Goal: Task Accomplishment & Management: Manage account settings

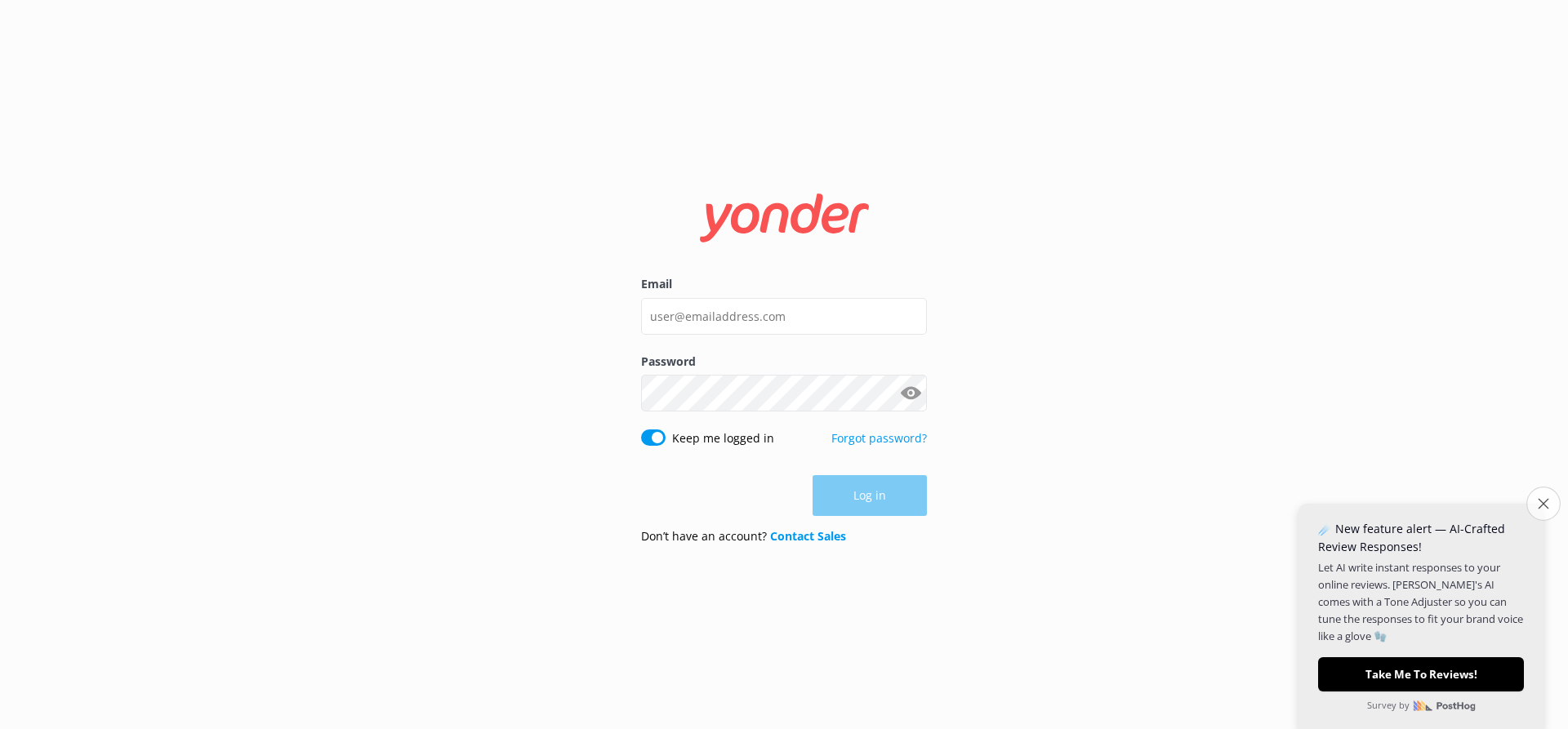
click at [1548, 503] on icon "Close survey" at bounding box center [1542, 503] width 10 height 10
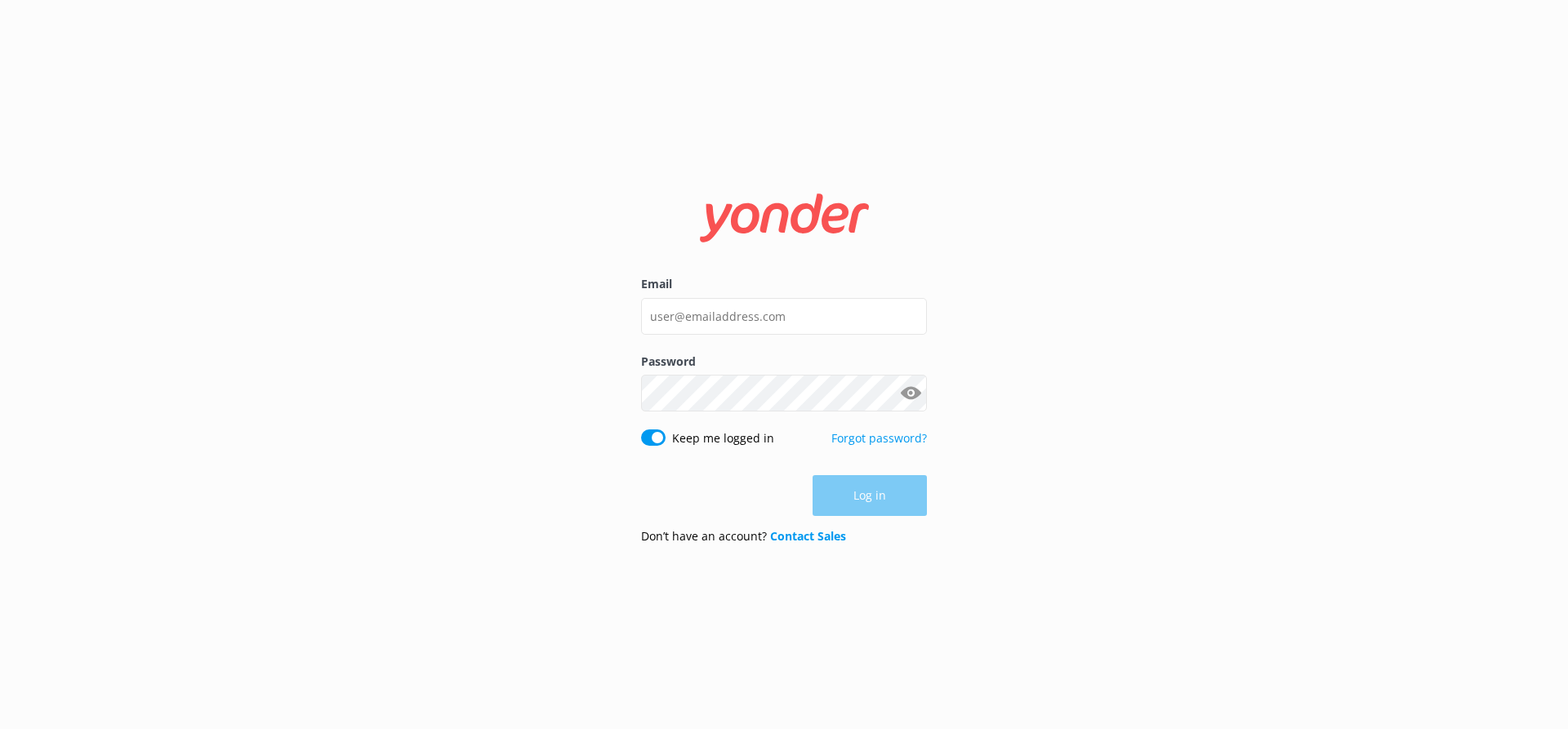
click at [1439, 412] on div "Email Password Show password Keep me logged in Forgot password? Log in Don’t ha…" at bounding box center [784, 364] width 1568 height 729
click at [776, 314] on input "Email" at bounding box center [784, 317] width 286 height 37
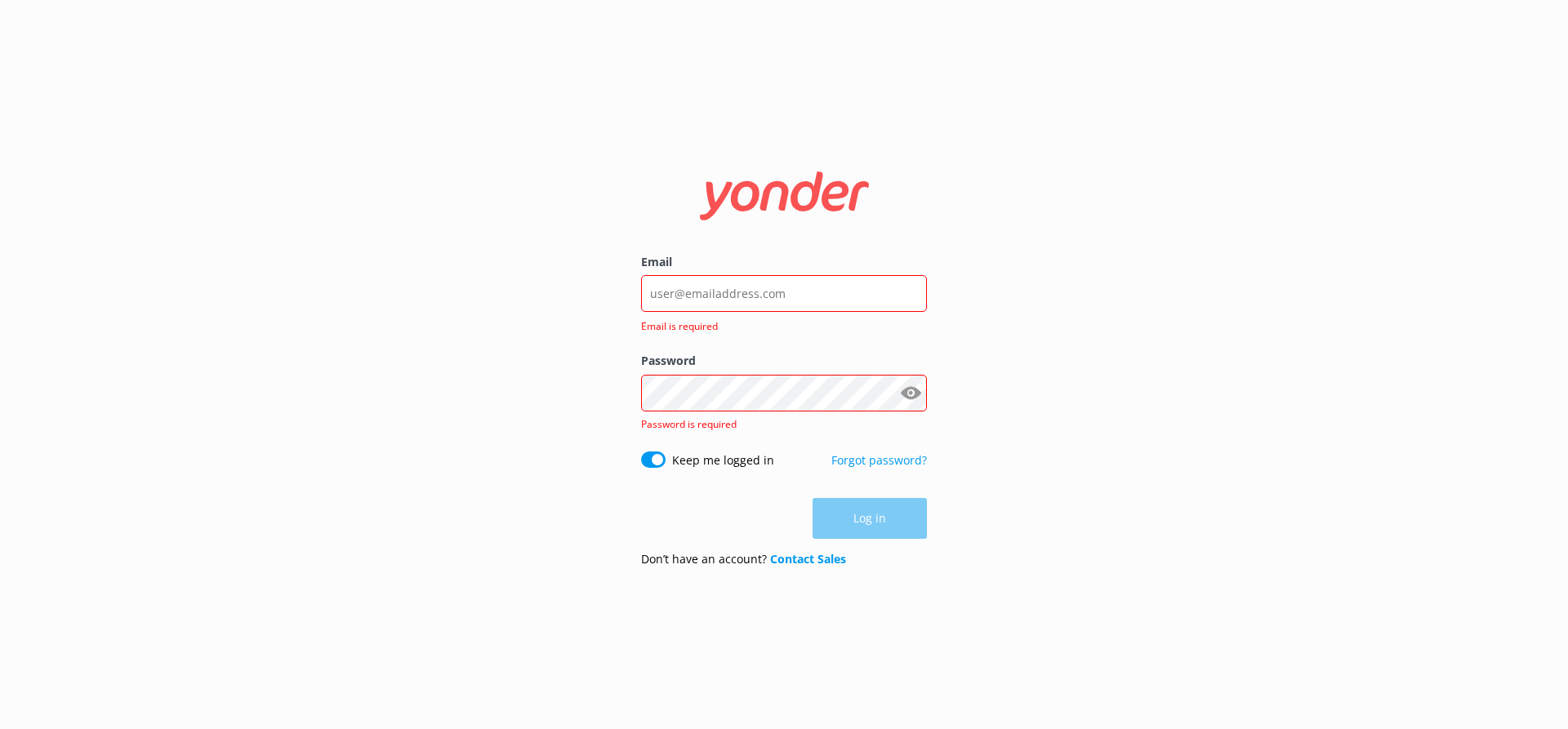
click at [1295, 574] on div "Email Email is required Password Show password Password is required Keep me log…" at bounding box center [784, 364] width 1568 height 729
click at [1285, 69] on div "Email Email is required Password Show password Password is required Keep me log…" at bounding box center [784, 364] width 1568 height 729
click at [747, 292] on input "Email" at bounding box center [784, 293] width 286 height 37
click at [713, 299] on input "Email" at bounding box center [784, 293] width 286 height 37
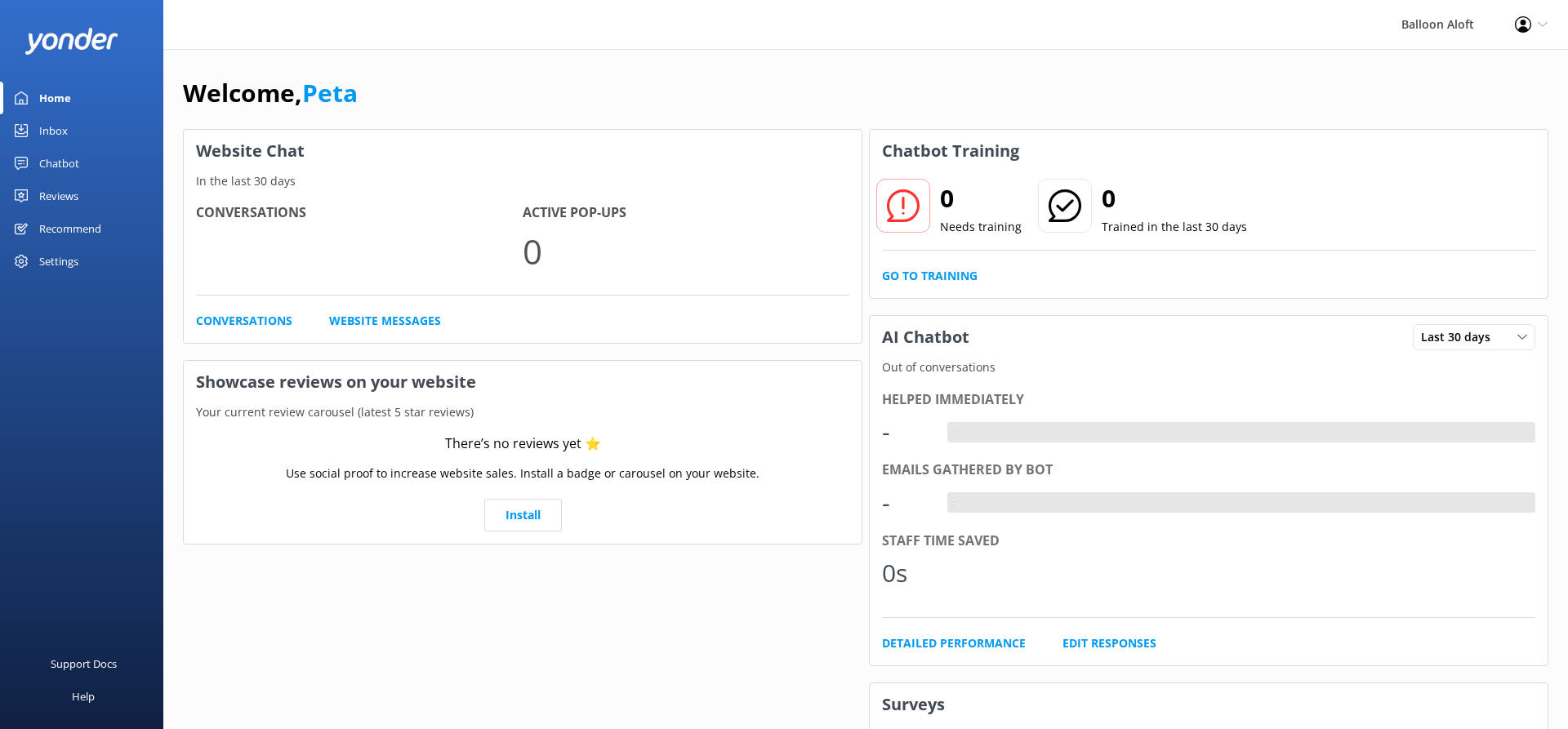
click at [655, 36] on div "Balloon Aloft Profile Settings Logout" at bounding box center [784, 25] width 1568 height 49
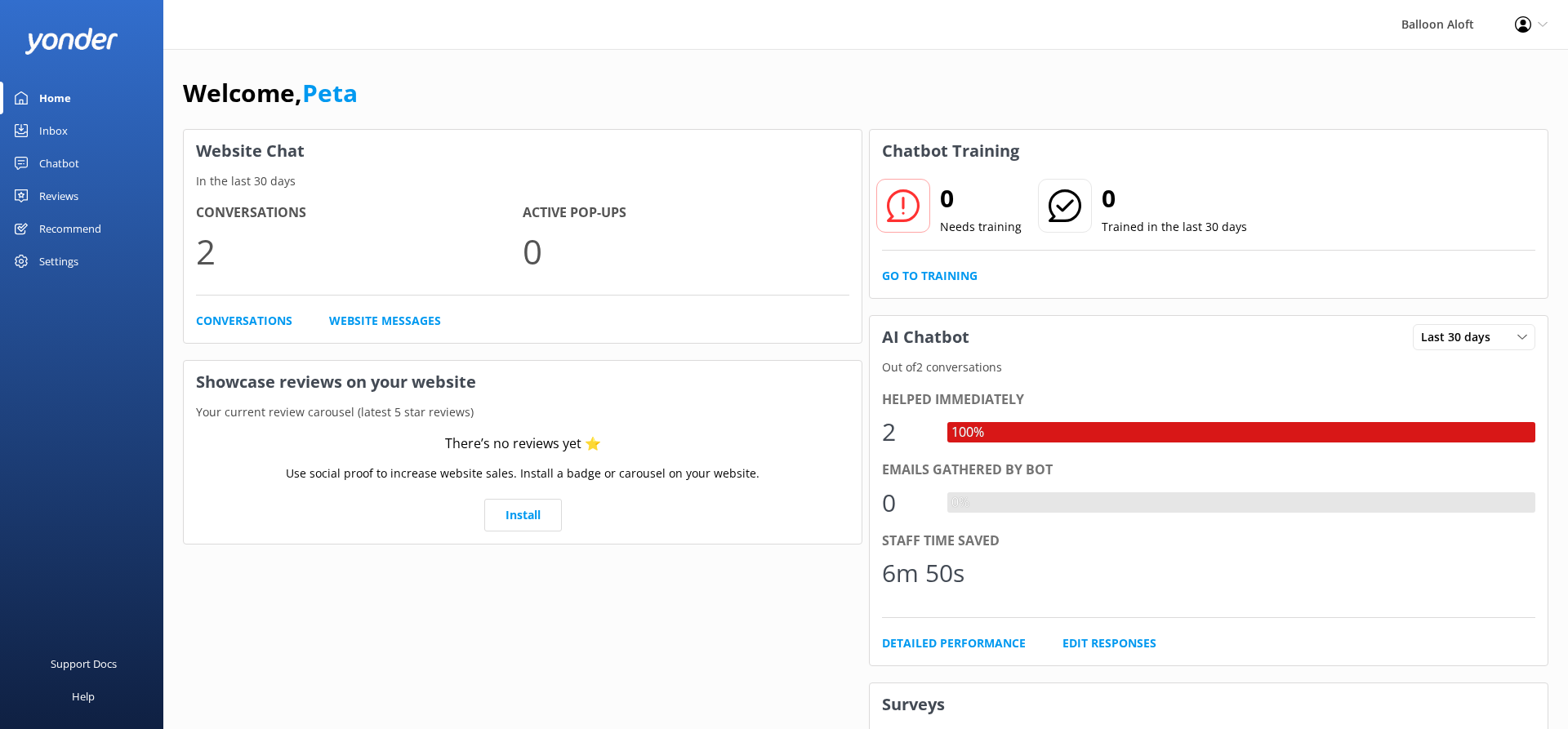
click at [930, 28] on div "Balloon Aloft Profile Settings Logout" at bounding box center [784, 25] width 1568 height 49
click at [57, 156] on div "Chatbot" at bounding box center [59, 163] width 40 height 32
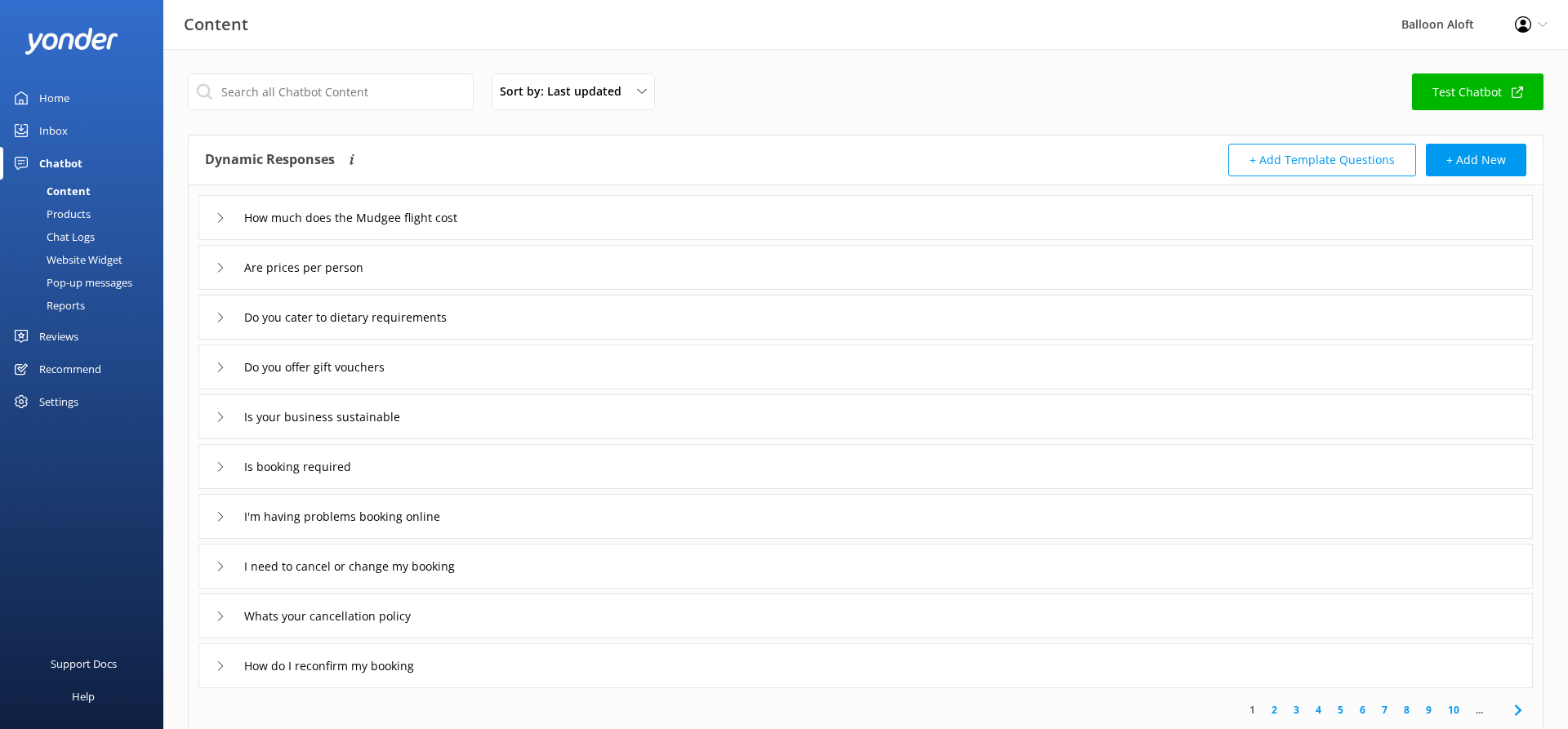
click at [93, 334] on link "Reviews" at bounding box center [82, 337] width 163 height 32
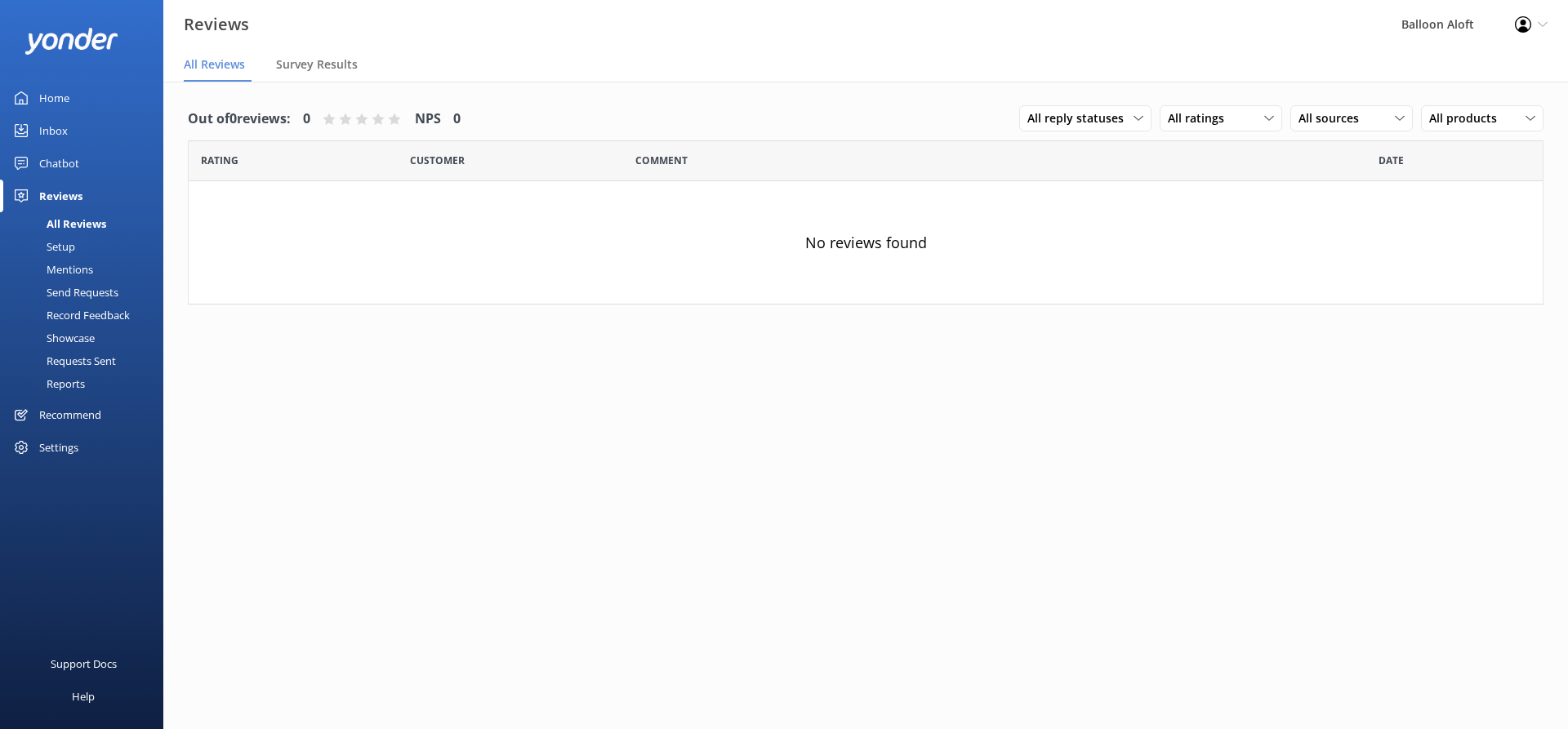
click at [68, 248] on div "Setup" at bounding box center [42, 246] width 65 height 23
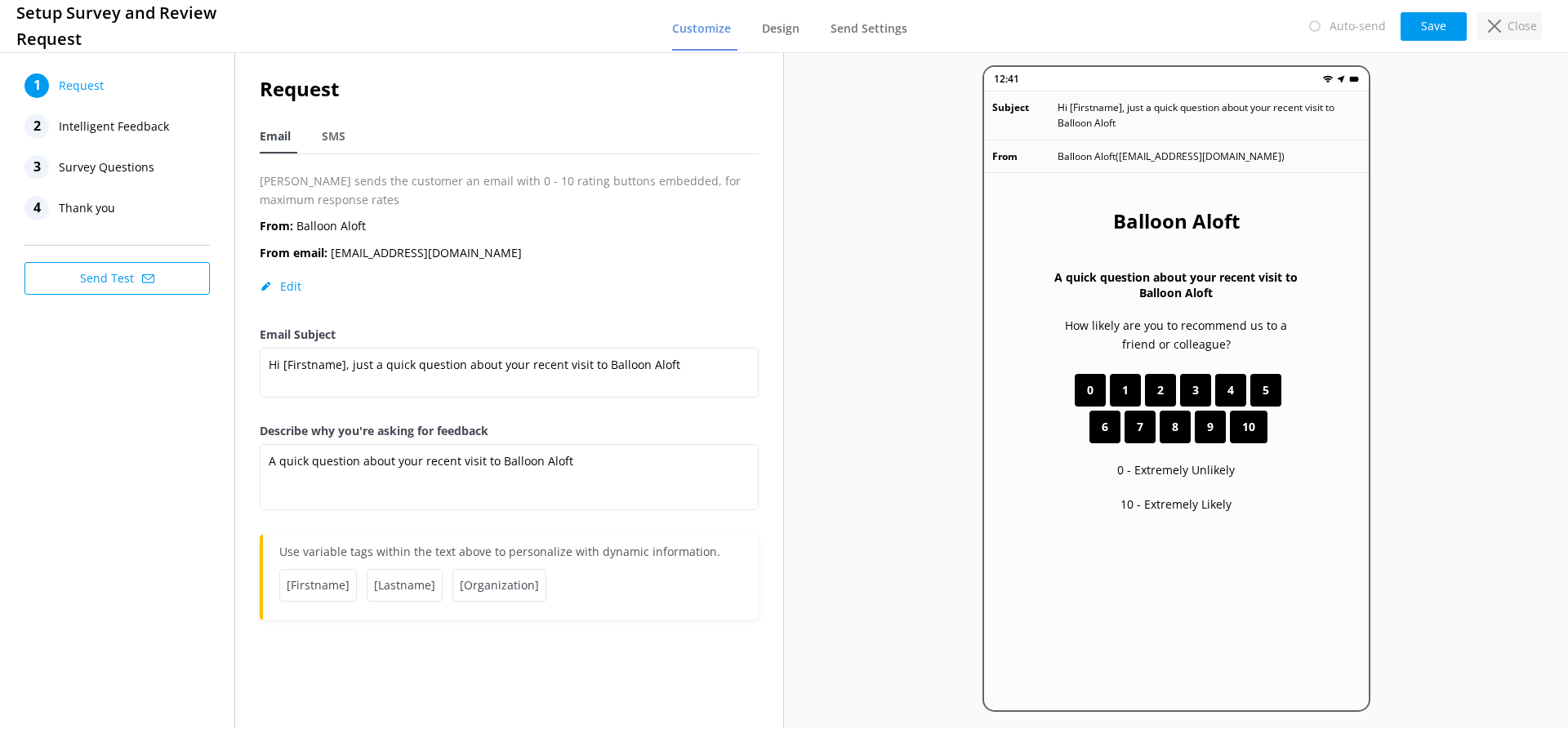
click at [1500, 32] on div "Close" at bounding box center [1509, 26] width 65 height 27
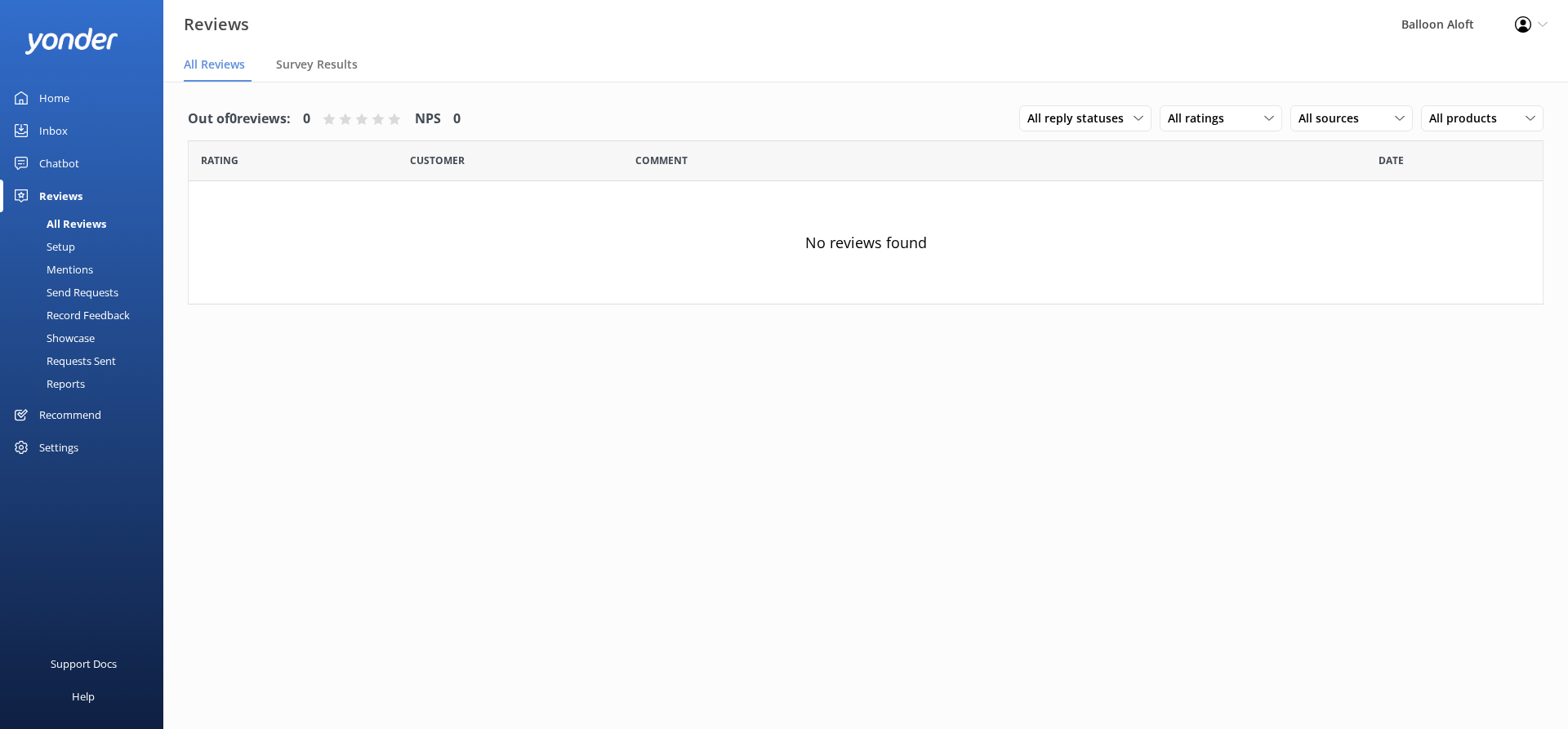
click at [84, 269] on div "Mentions" at bounding box center [51, 269] width 83 height 23
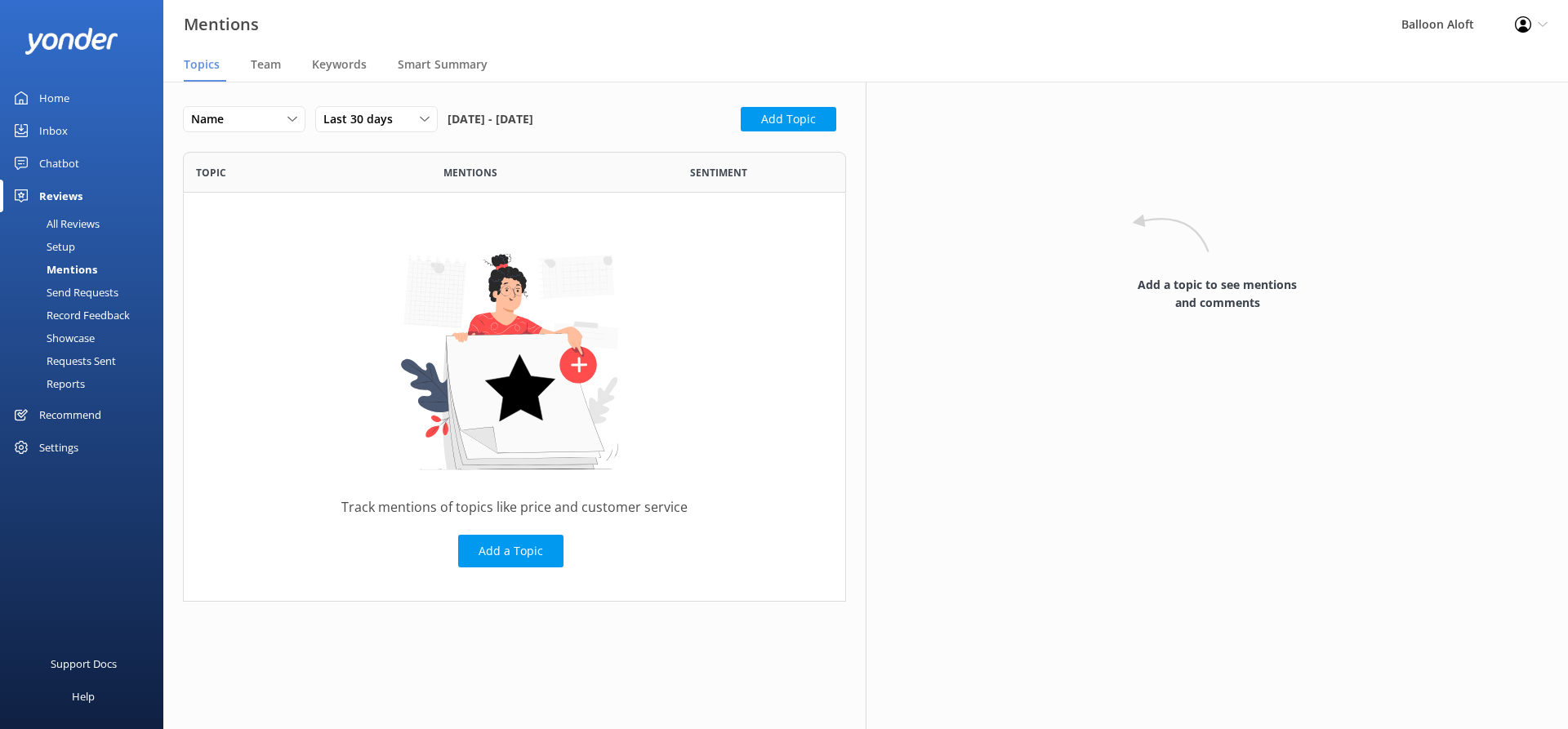
scroll to position [450, 664]
click at [75, 382] on div "Reports" at bounding box center [46, 384] width 75 height 23
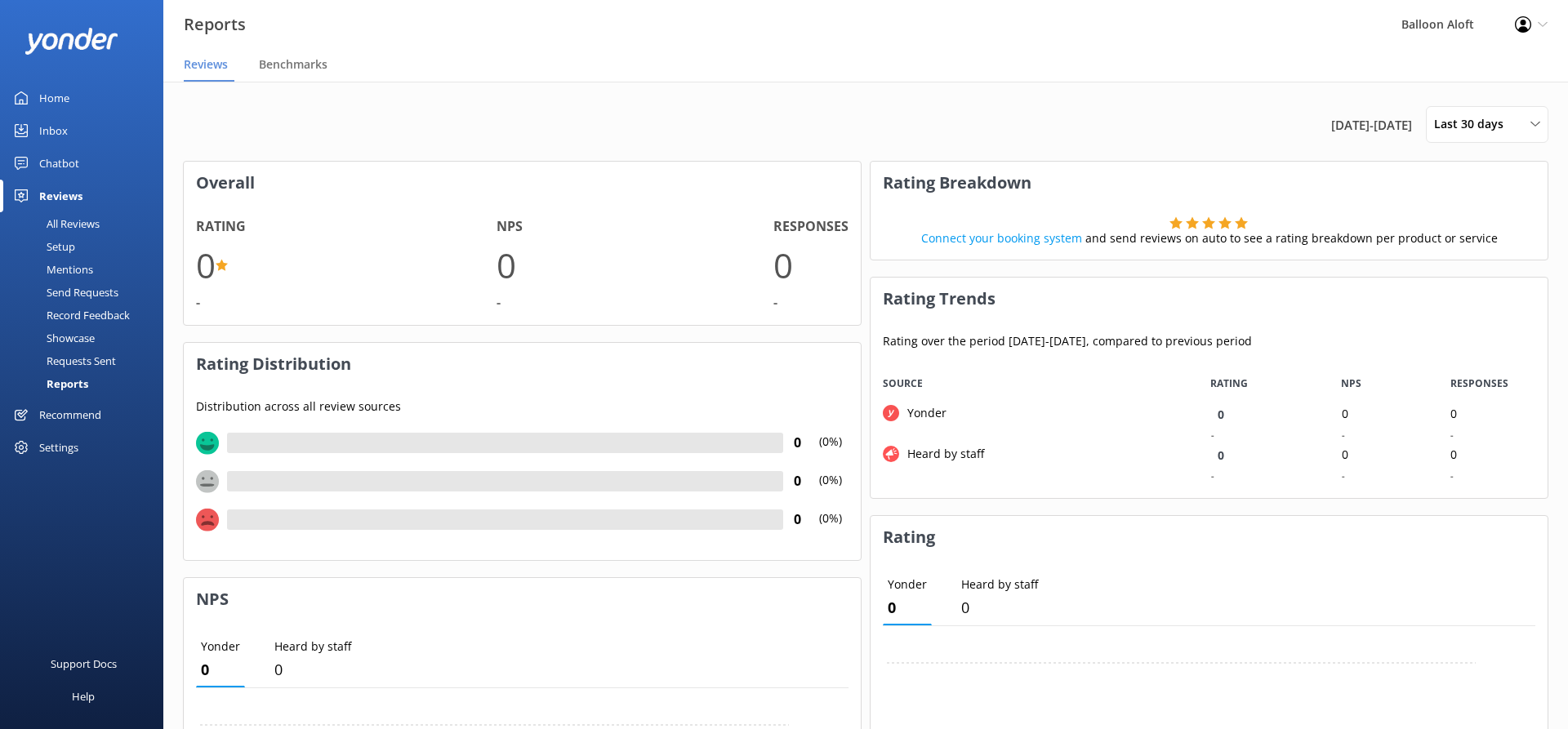
scroll to position [135, 677]
click at [82, 357] on div "Requests Sent" at bounding box center [63, 361] width 106 height 23
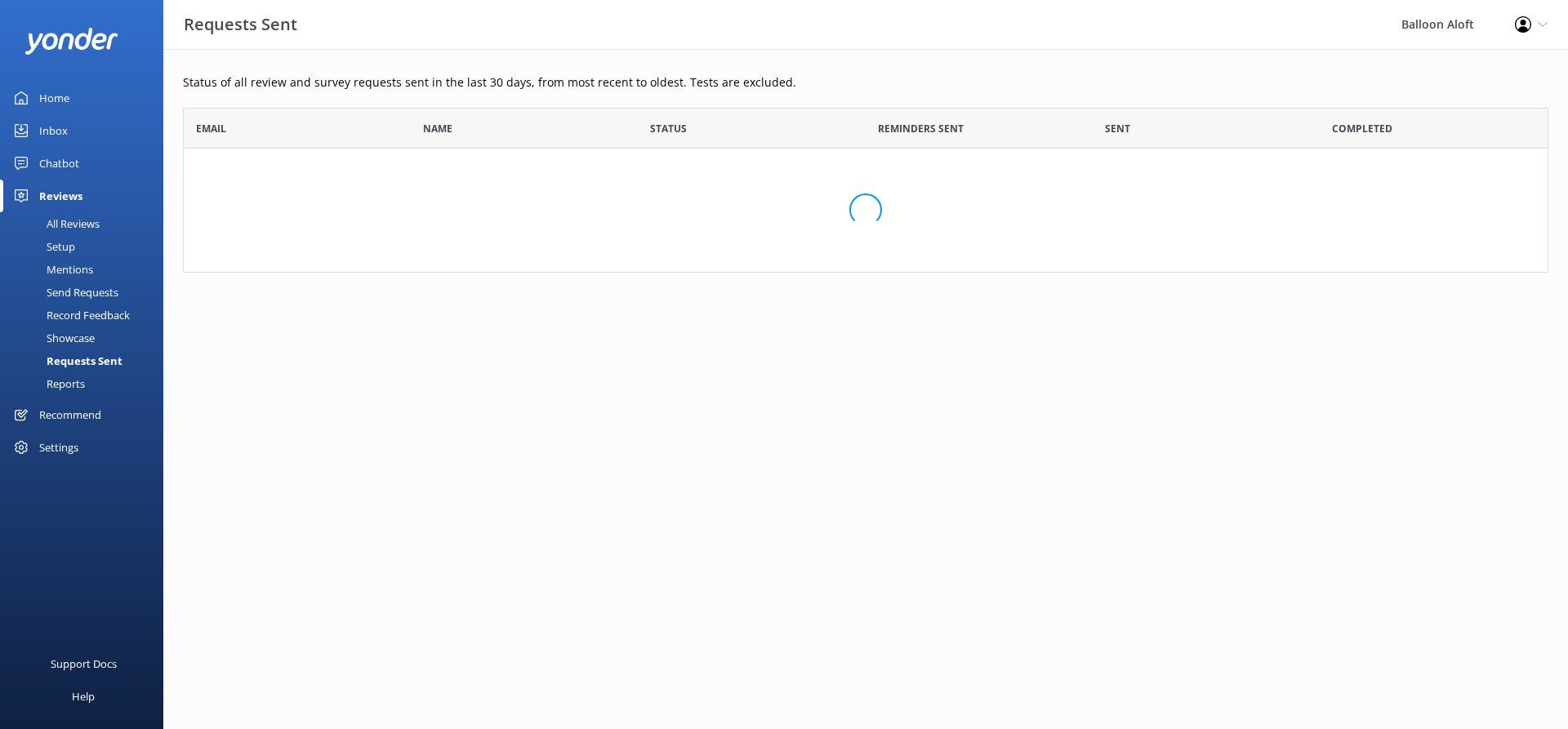
scroll to position [165, 1366]
click at [76, 336] on div "Showcase" at bounding box center [52, 338] width 85 height 23
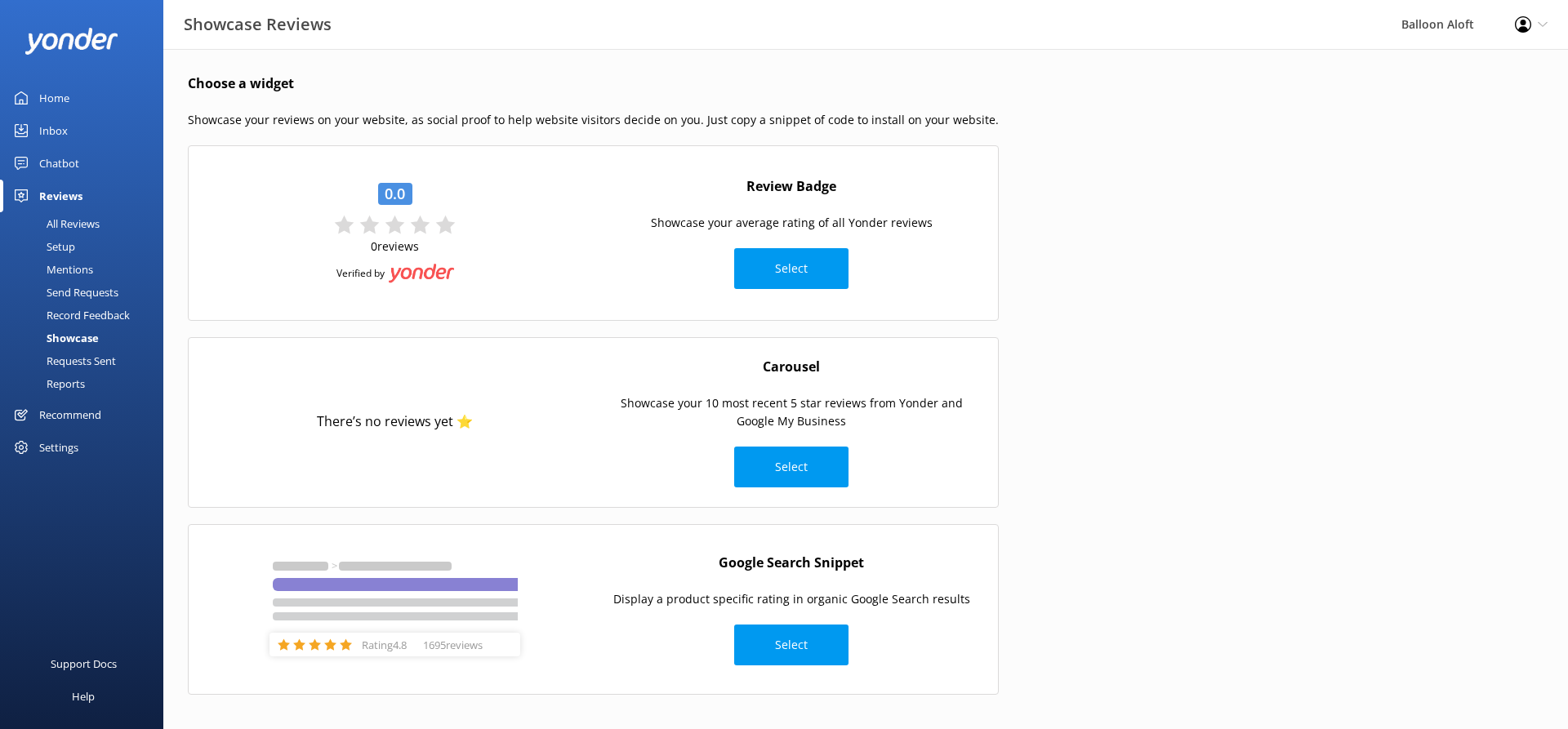
scroll to position [7, 0]
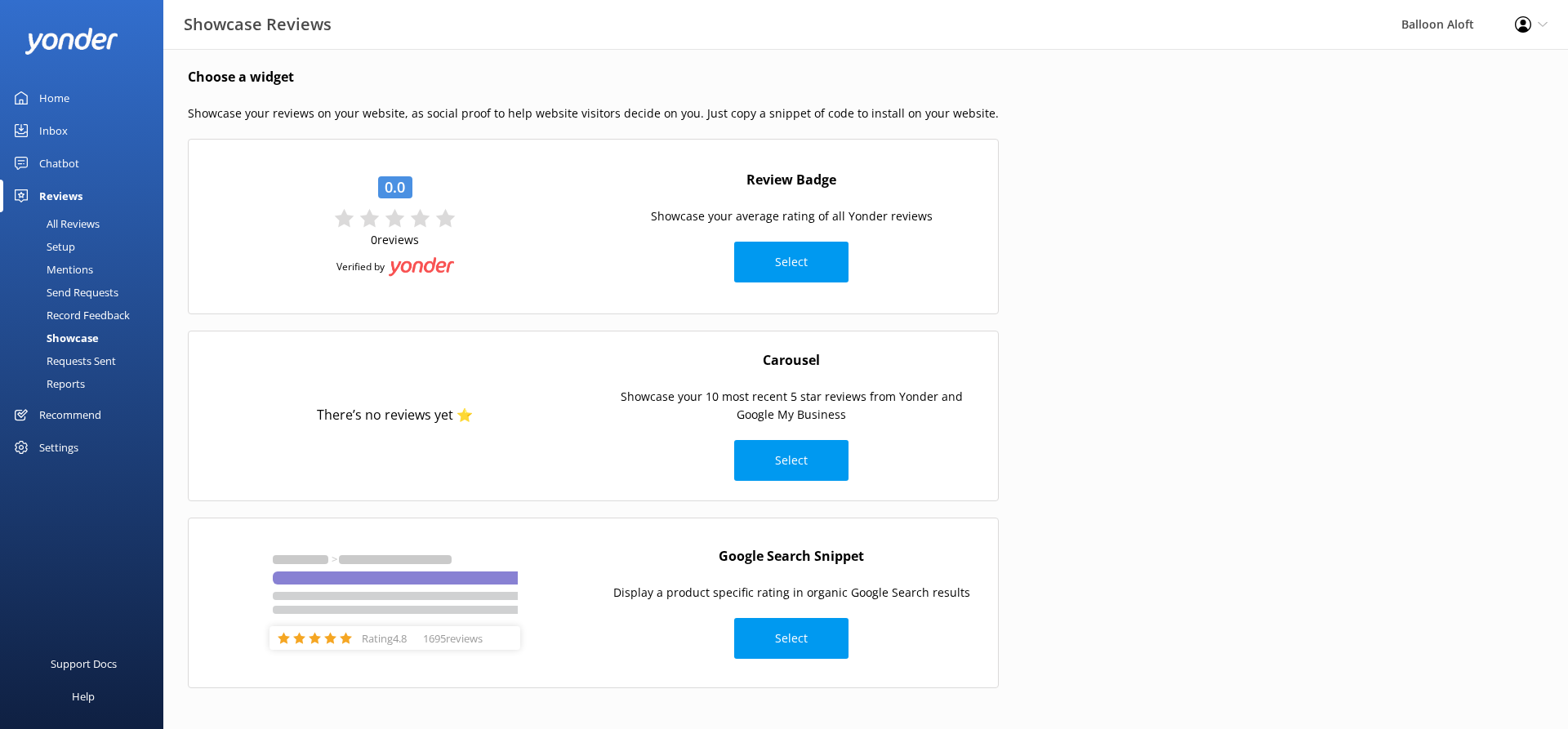
click at [115, 317] on div "Record Feedback" at bounding box center [69, 316] width 120 height 23
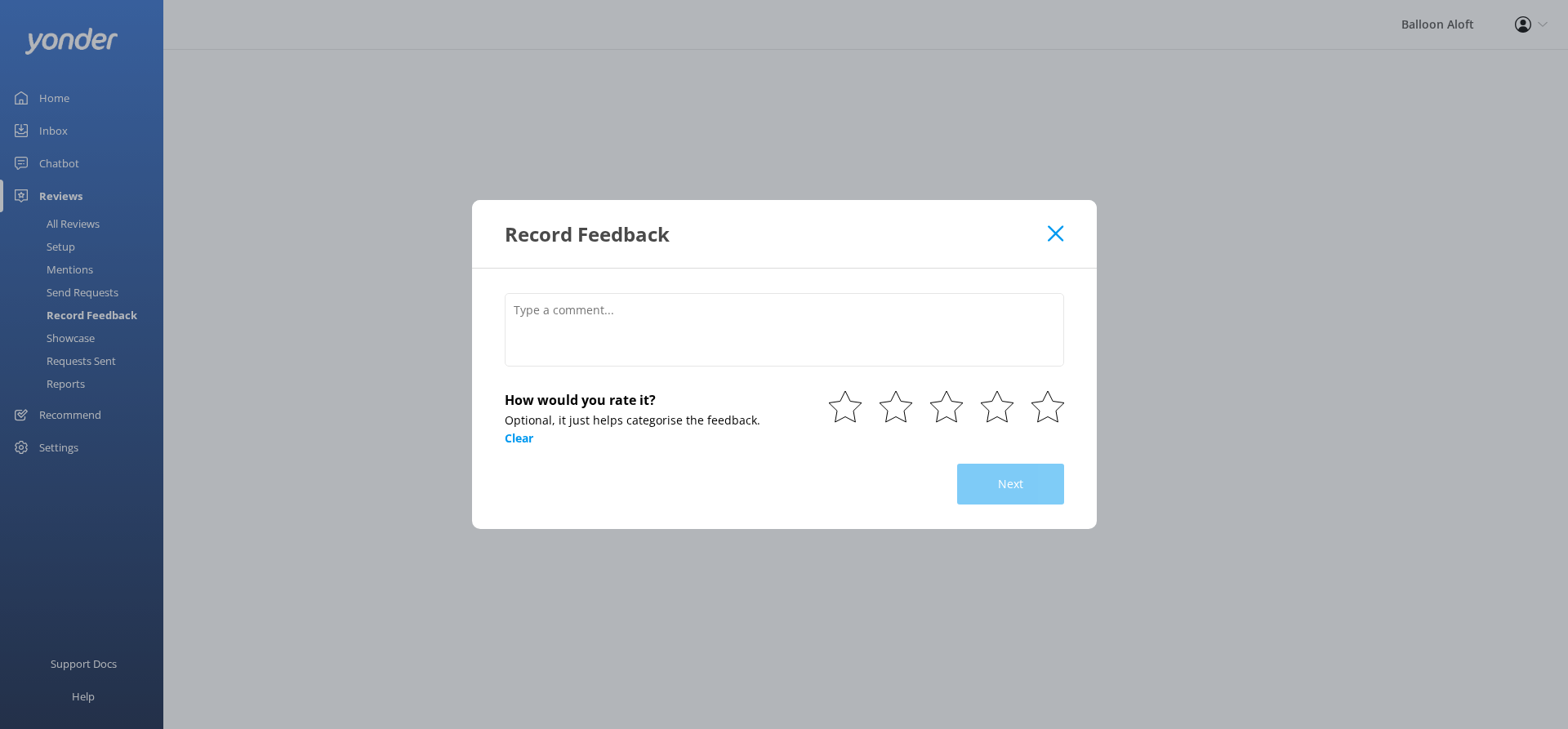
click at [115, 290] on div "Record Feedback How would you rate it? Optional, it just helps categorise the f…" at bounding box center [784, 364] width 1568 height 729
click at [113, 291] on div "Record Feedback How would you rate it? Optional, it just helps categorise the f…" at bounding box center [784, 364] width 1568 height 729
click at [1062, 230] on use at bounding box center [1056, 233] width 15 height 15
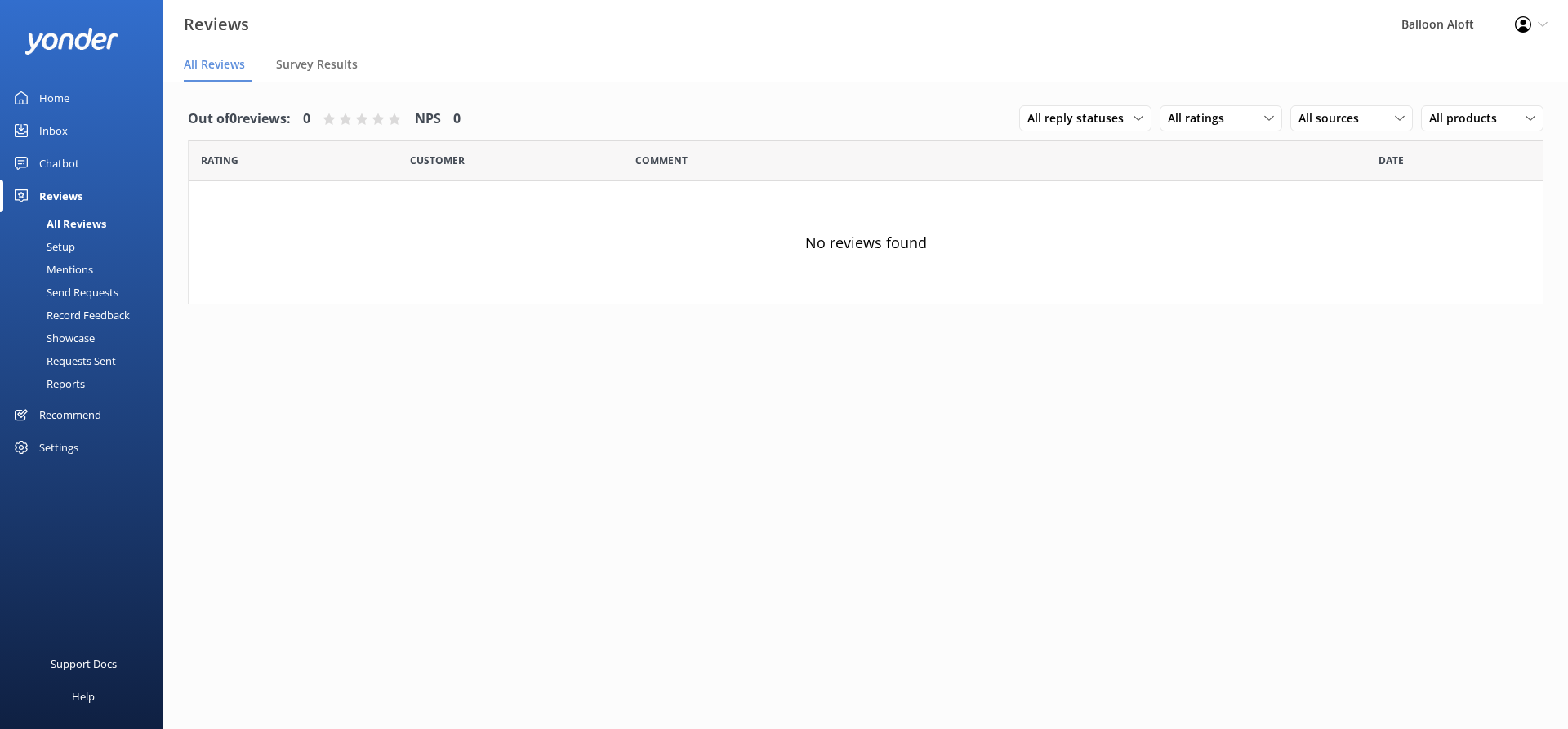
click at [83, 224] on div "All Reviews" at bounding box center [58, 224] width 97 height 23
click at [67, 243] on div "Setup" at bounding box center [42, 246] width 65 height 23
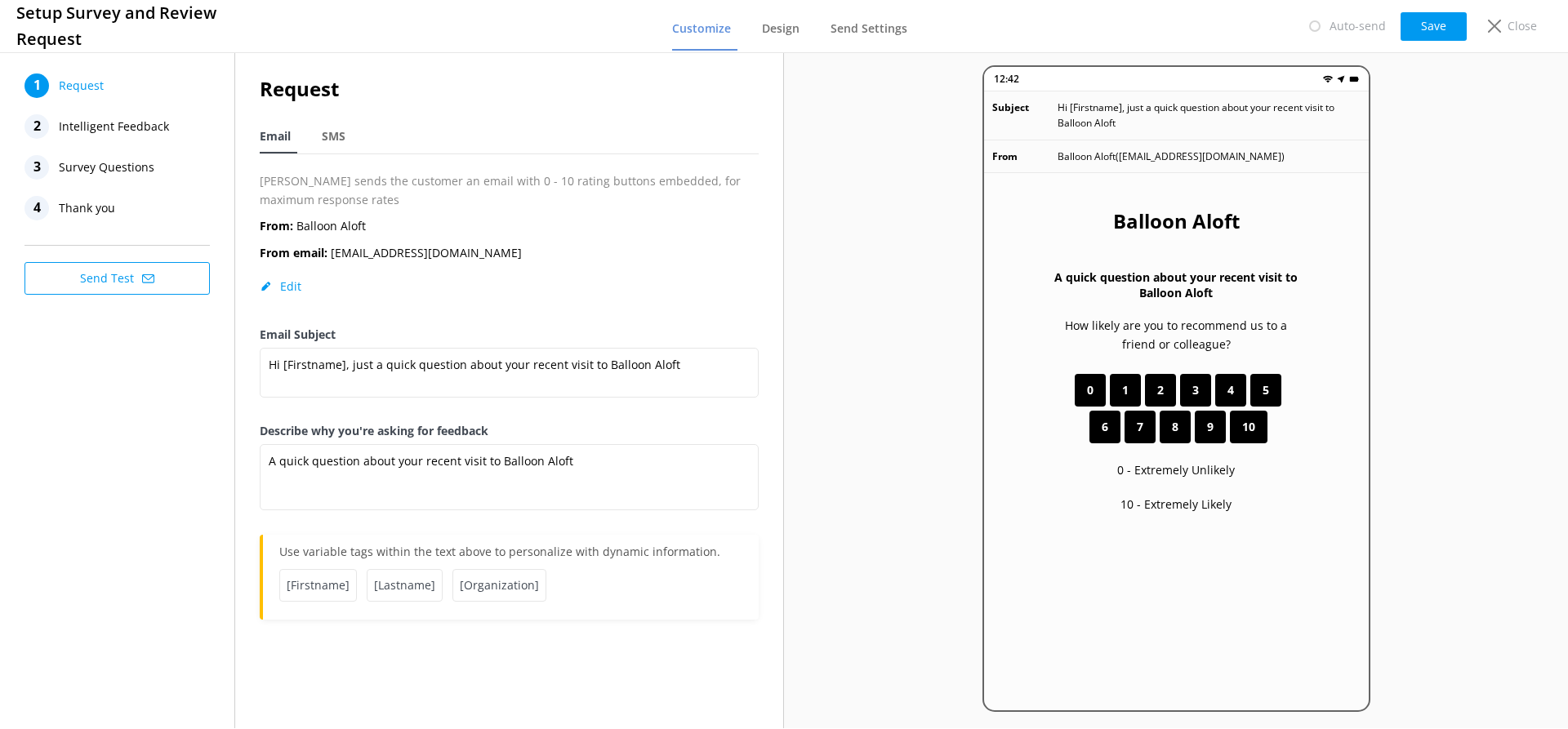
click at [98, 127] on span "Intelligent Feedback" at bounding box center [114, 127] width 110 height 25
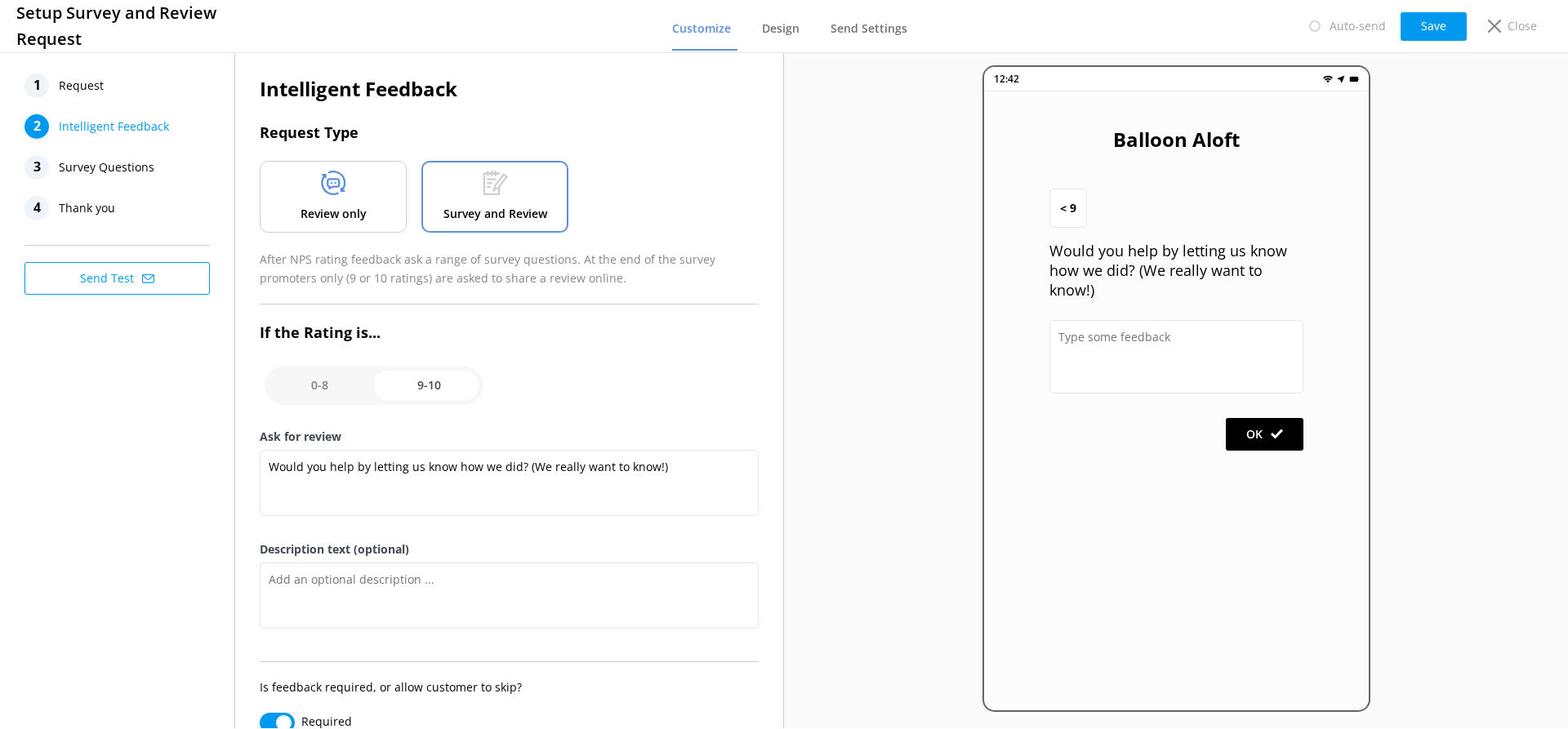
click at [101, 166] on span "Survey Questions" at bounding box center [106, 168] width 96 height 25
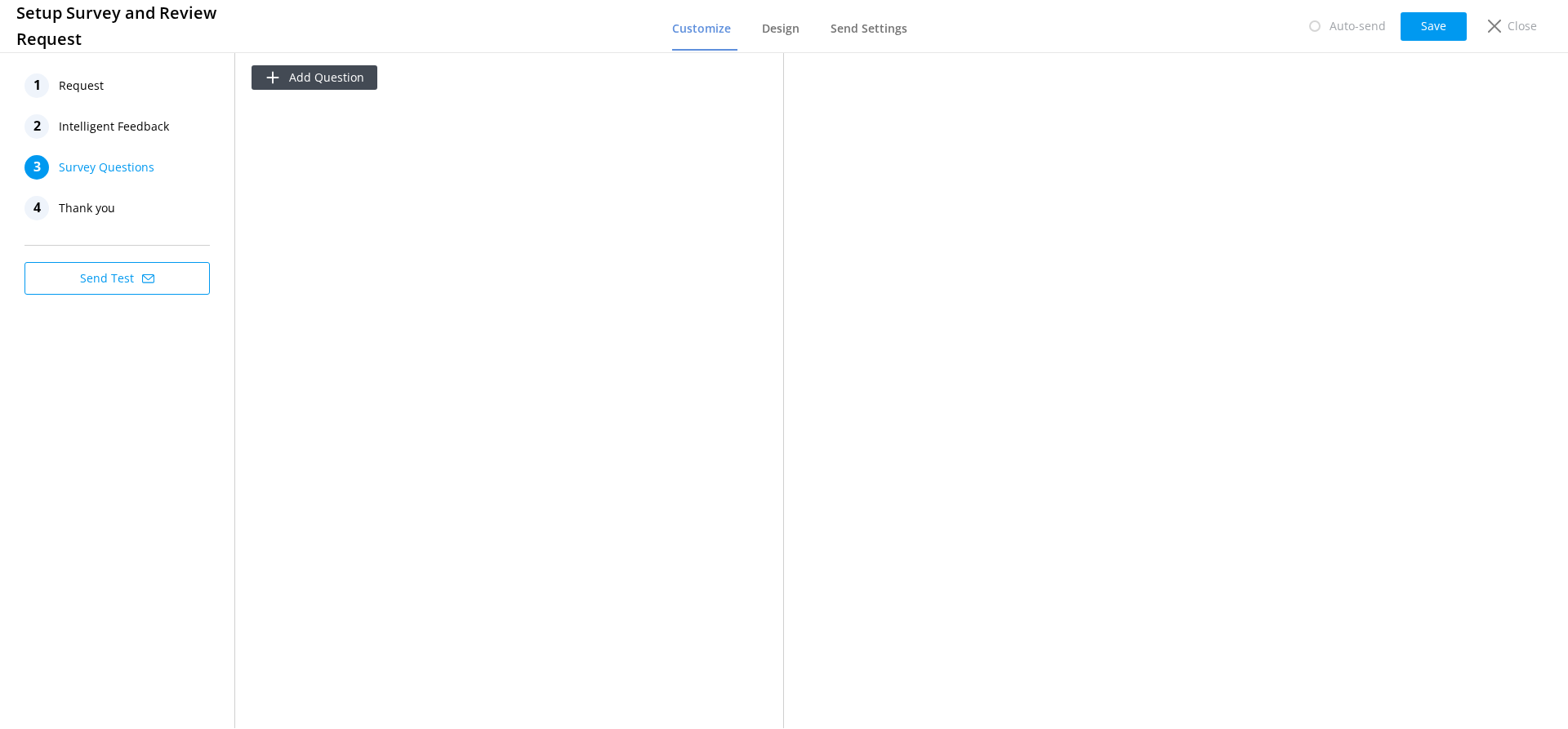
click at [98, 212] on span "Thank you" at bounding box center [86, 209] width 56 height 25
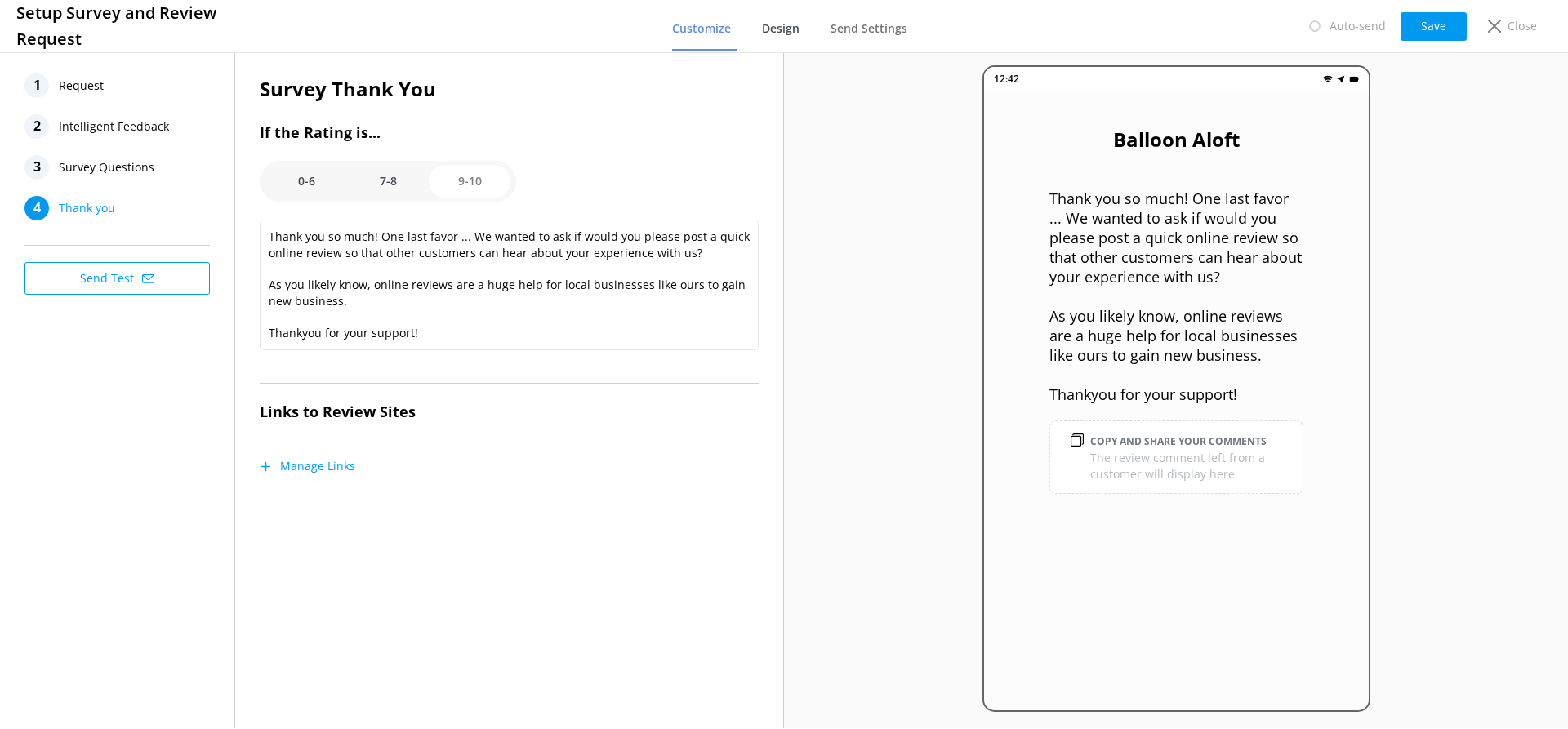
click at [786, 32] on span "Design" at bounding box center [781, 28] width 38 height 16
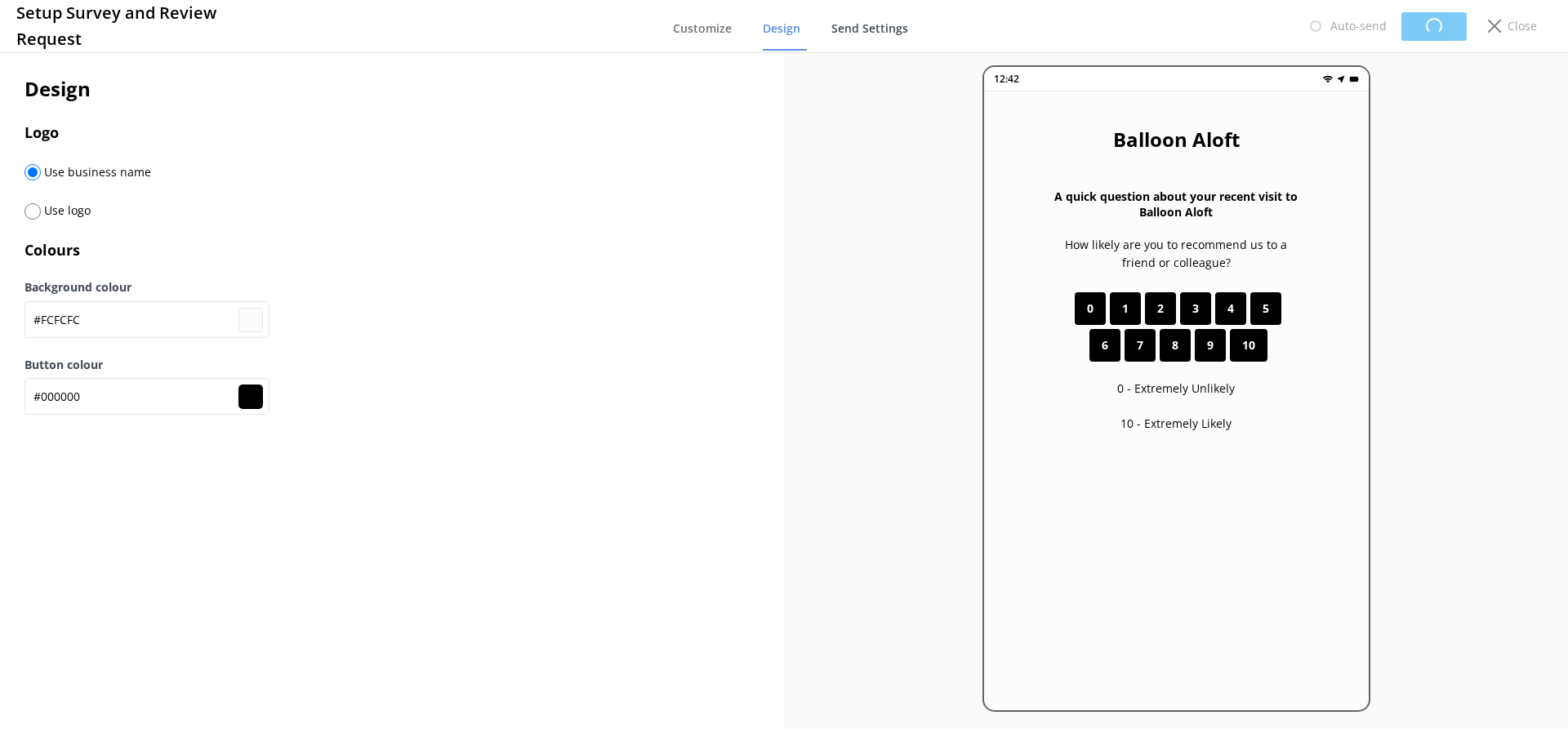
type input "#fcfcfc"
click at [884, 31] on span "Send Settings" at bounding box center [868, 28] width 77 height 16
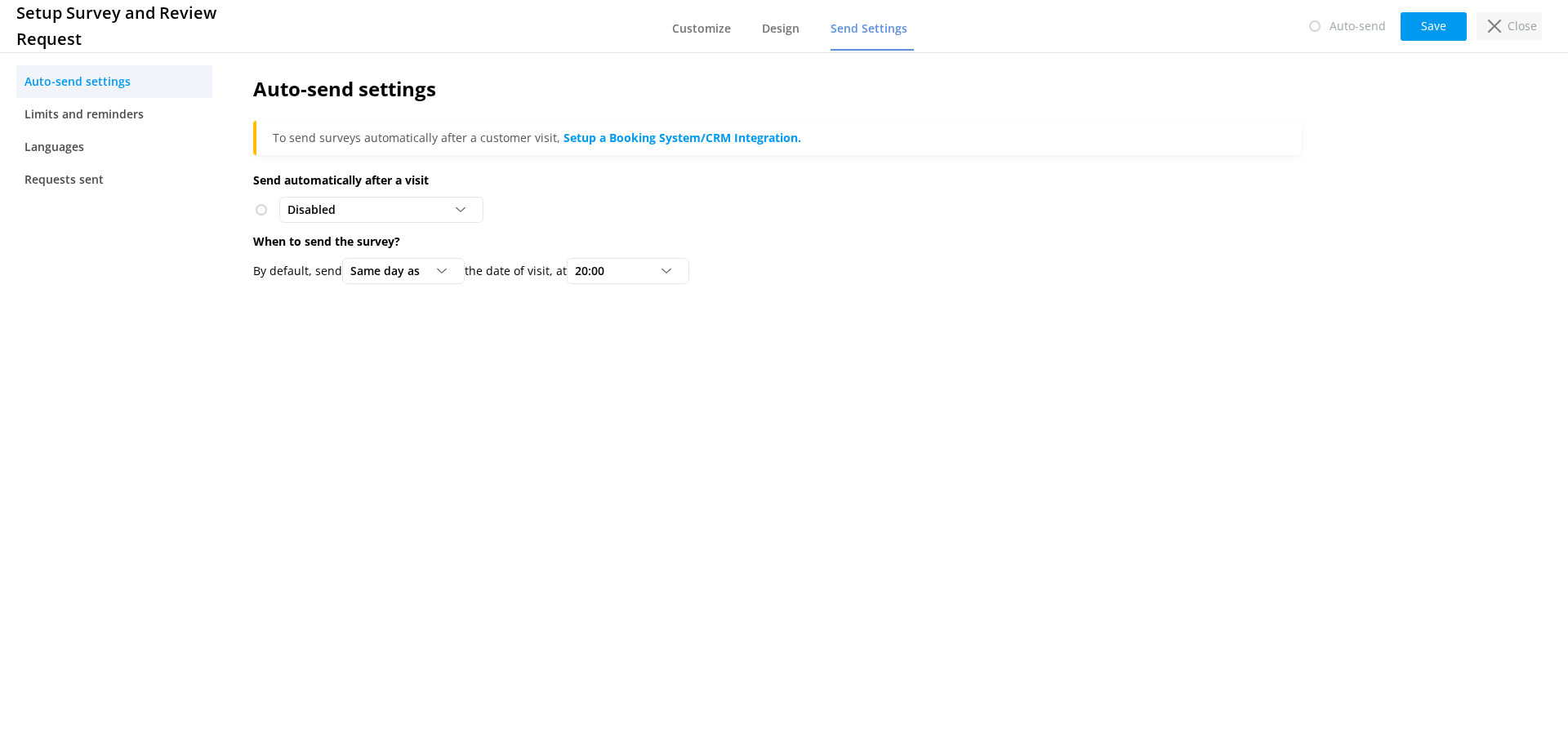
click at [1506, 27] on div "Close" at bounding box center [1509, 26] width 65 height 27
